Goal: Information Seeking & Learning: Learn about a topic

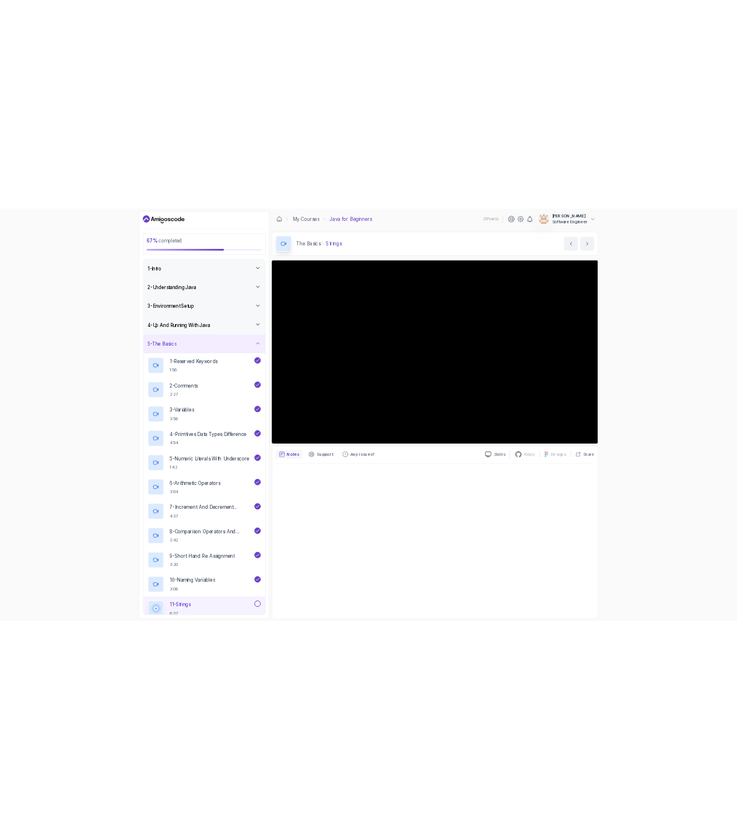
scroll to position [389, 0]
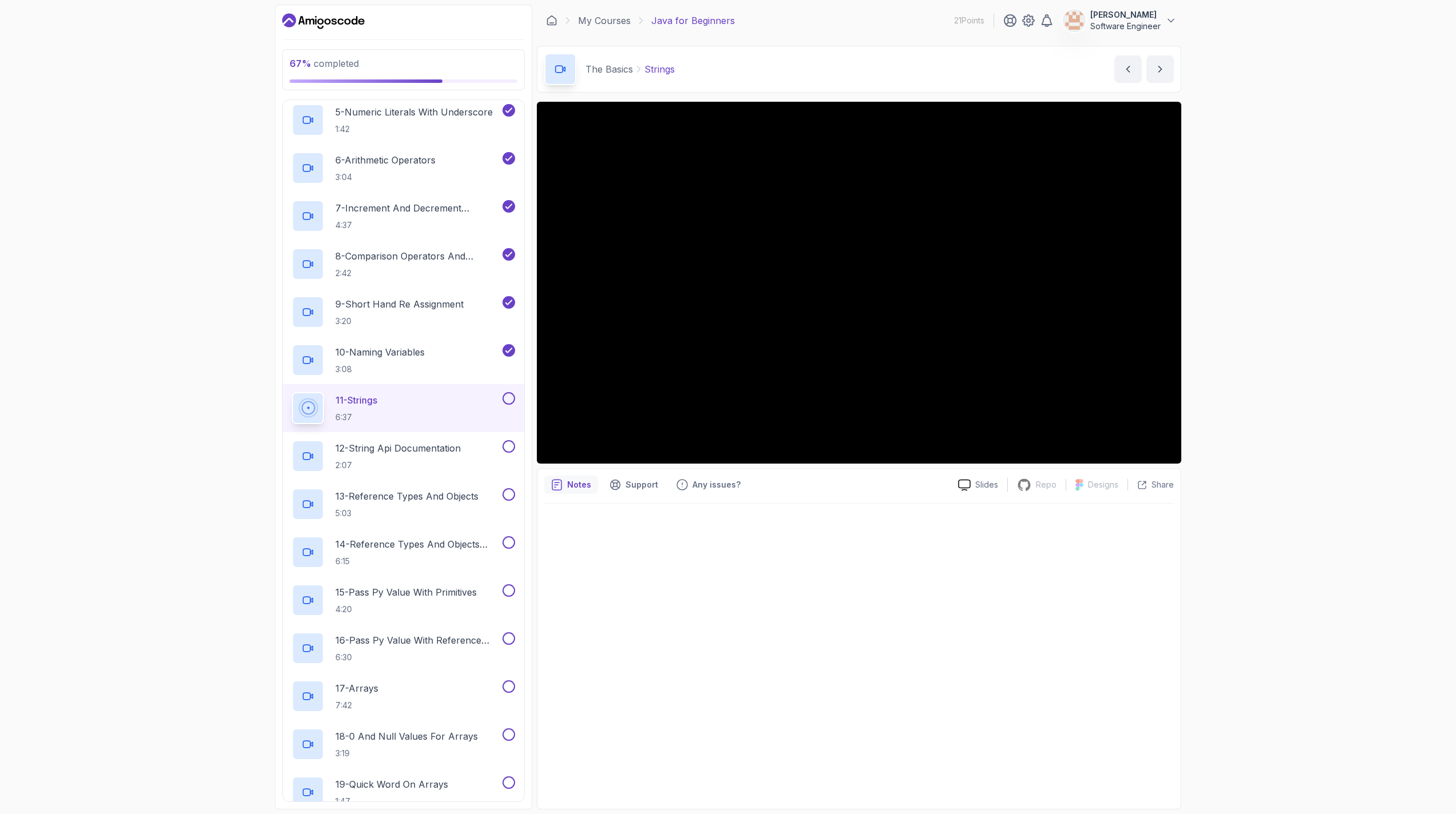
click at [1003, 721] on div at bounding box center [858, 653] width 629 height 298
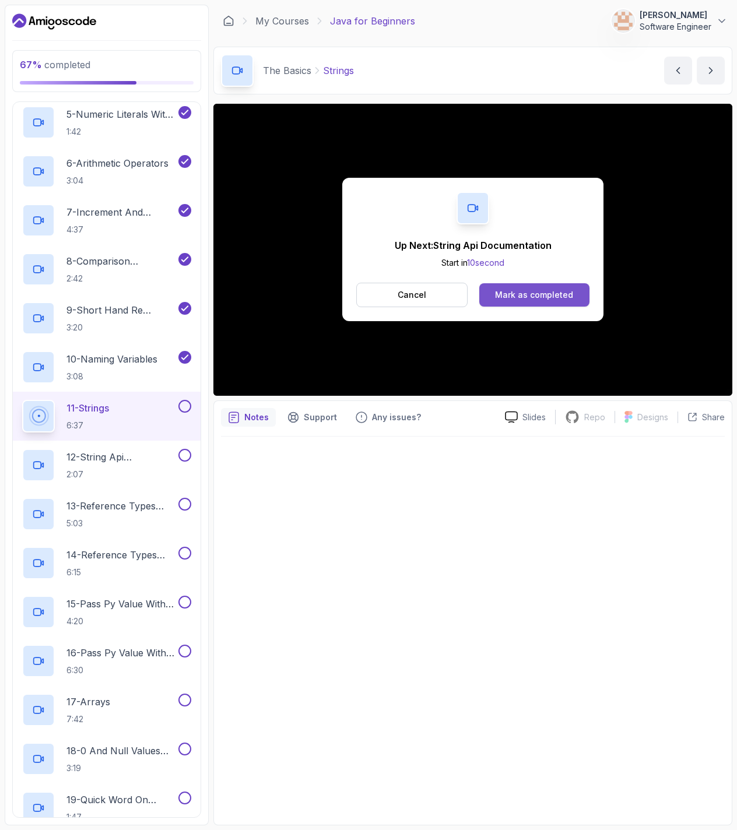
click at [546, 287] on button "Mark as completed" at bounding box center [534, 294] width 110 height 23
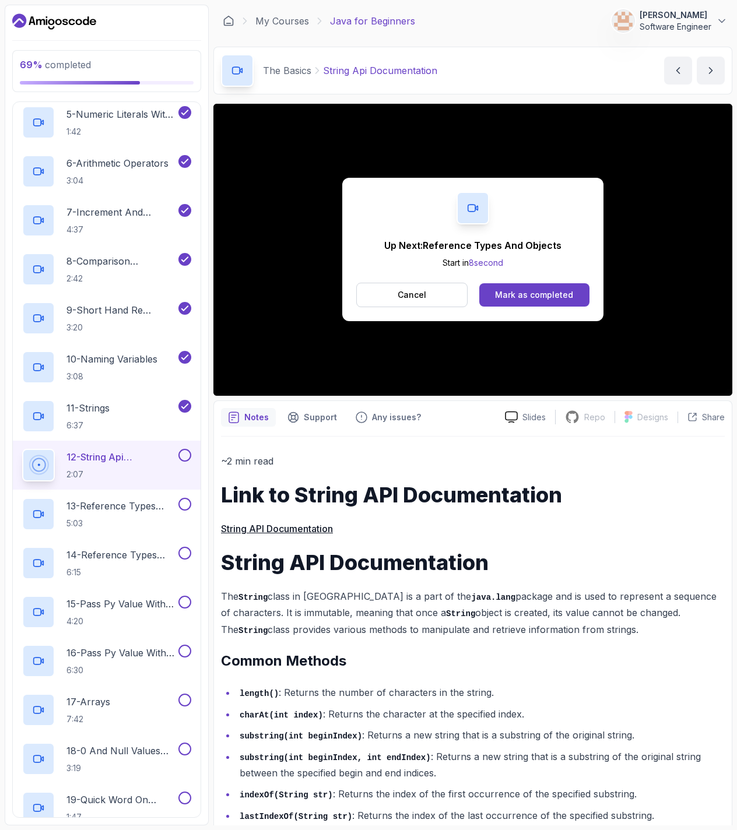
click at [570, 281] on div "Up Next: Reference Types And Objects Start in 8 second Cancel Mark as completed" at bounding box center [472, 249] width 261 height 143
click at [560, 293] on div "Mark as completed" at bounding box center [534, 295] width 78 height 12
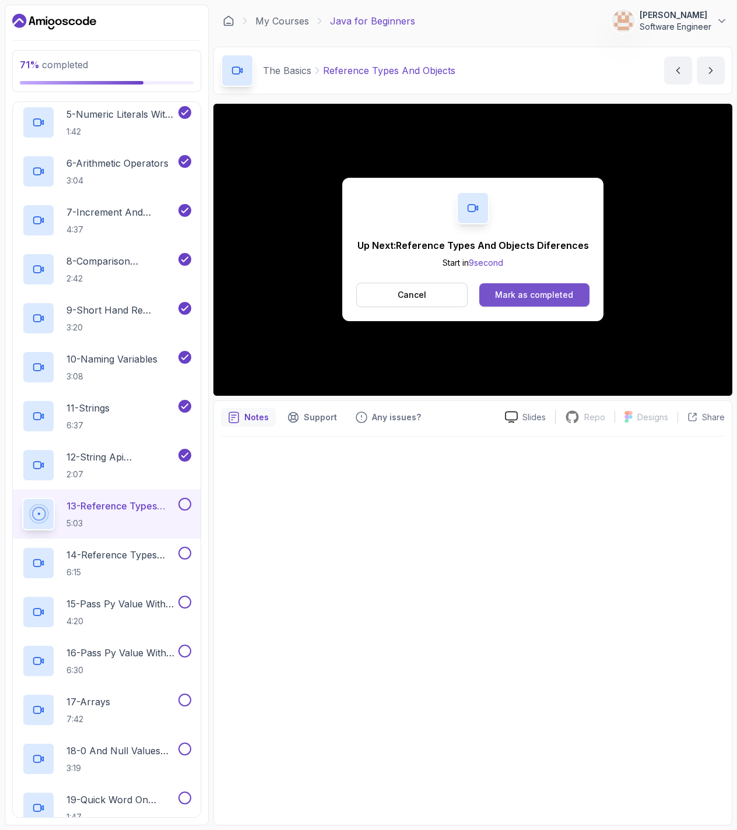
click at [520, 293] on div "Mark as completed" at bounding box center [534, 295] width 78 height 12
